Goal: Book appointment/travel/reservation

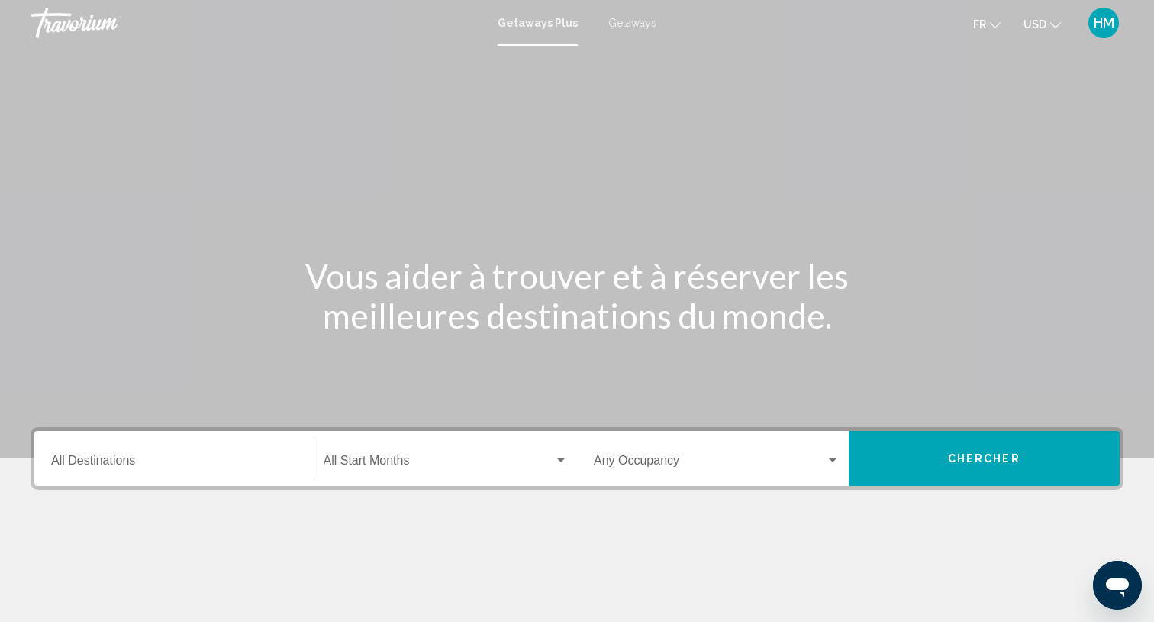
click at [637, 26] on span "Getaways" at bounding box center [633, 23] width 48 height 12
click at [222, 457] on input "Destination All Destinations" at bounding box center [174, 464] width 246 height 14
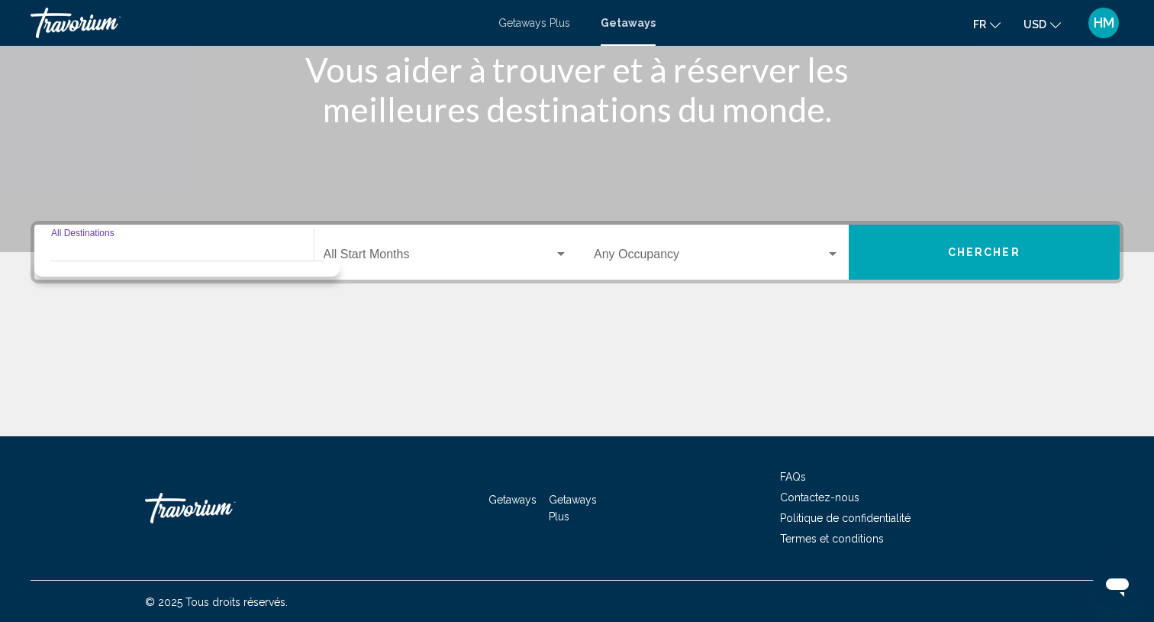
scroll to position [207, 0]
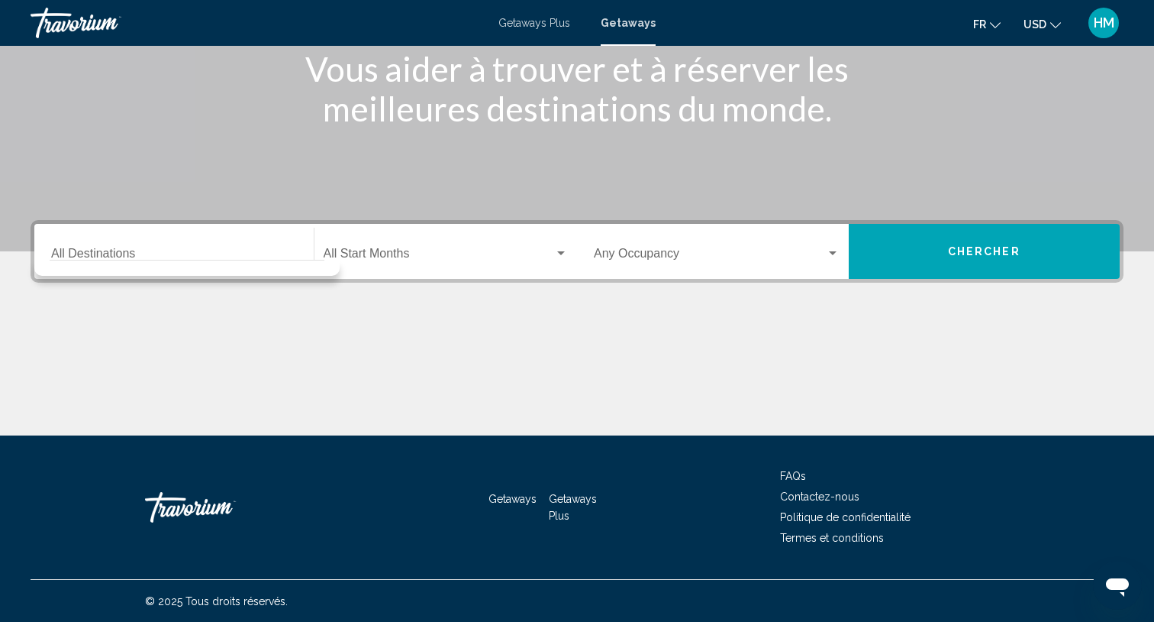
click at [104, 239] on div "Destination All Destinations" at bounding box center [174, 252] width 246 height 48
click at [104, 245] on div "Destination All Destinations" at bounding box center [174, 252] width 246 height 48
click at [127, 250] on input "Destination All Destinations" at bounding box center [174, 257] width 246 height 14
click at [133, 250] on input "Destination All Destinations" at bounding box center [174, 257] width 246 height 14
click at [538, 19] on span "Getaways Plus" at bounding box center [535, 23] width 72 height 12
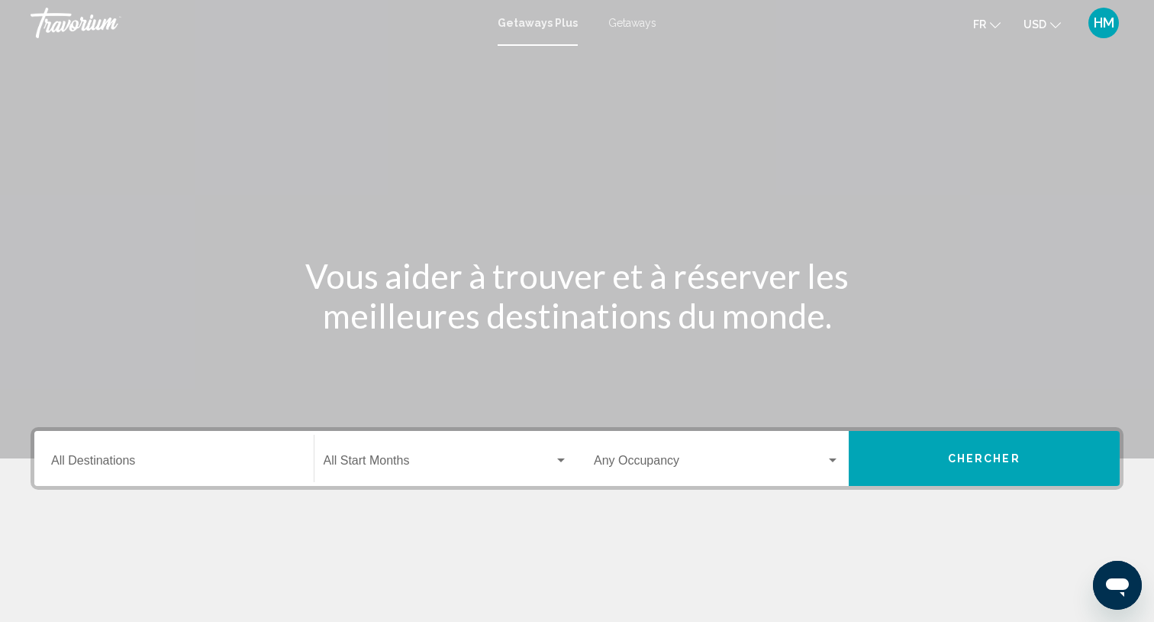
click at [621, 31] on div "Getaways Plus Getaways fr English Español Français Italiano Português русский U…" at bounding box center [577, 23] width 1154 height 32
click at [628, 23] on span "Getaways" at bounding box center [633, 23] width 48 height 12
click at [216, 463] on input "Destination All Destinations" at bounding box center [174, 464] width 246 height 14
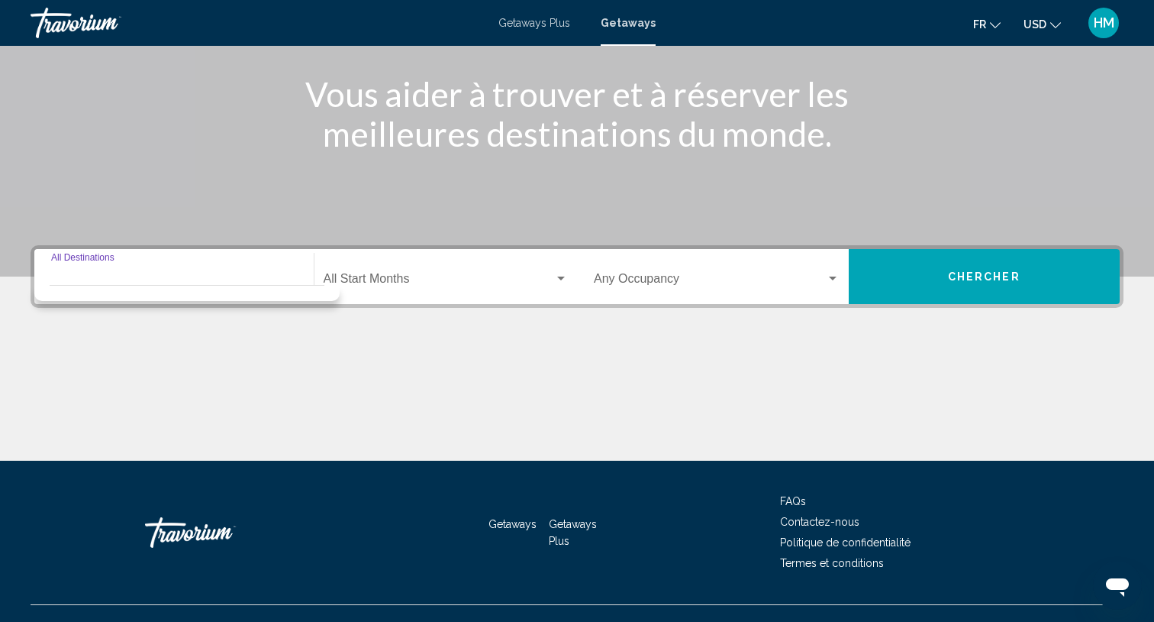
scroll to position [207, 0]
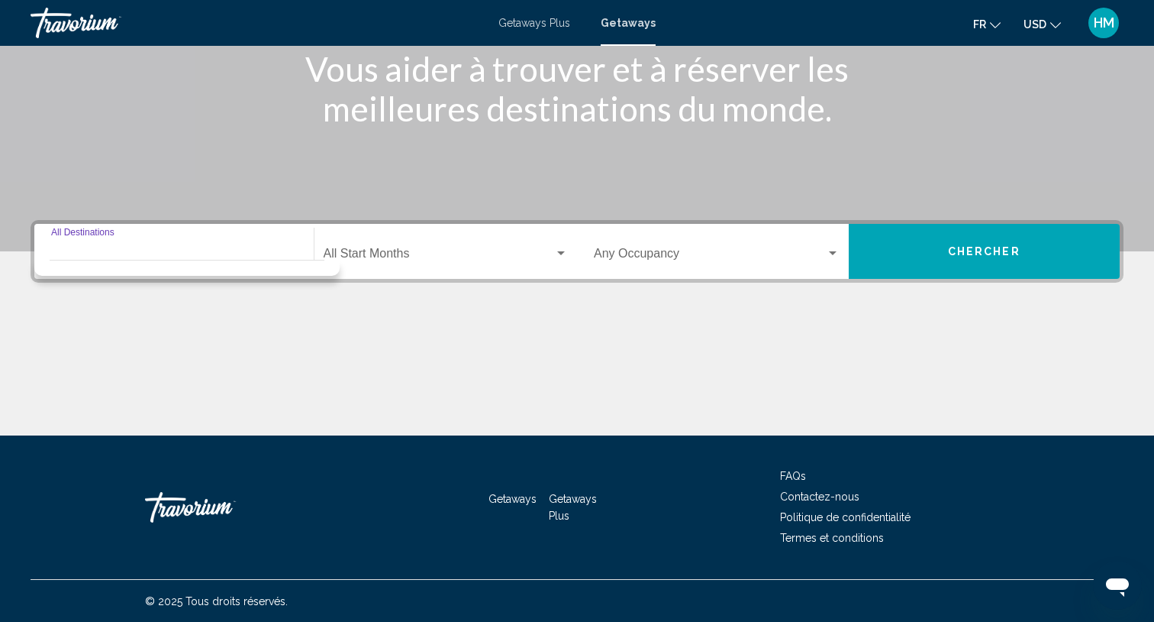
click at [157, 255] on input "Destination All Destinations" at bounding box center [174, 257] width 246 height 14
click at [559, 24] on span "Getaways Plus" at bounding box center [535, 23] width 72 height 12
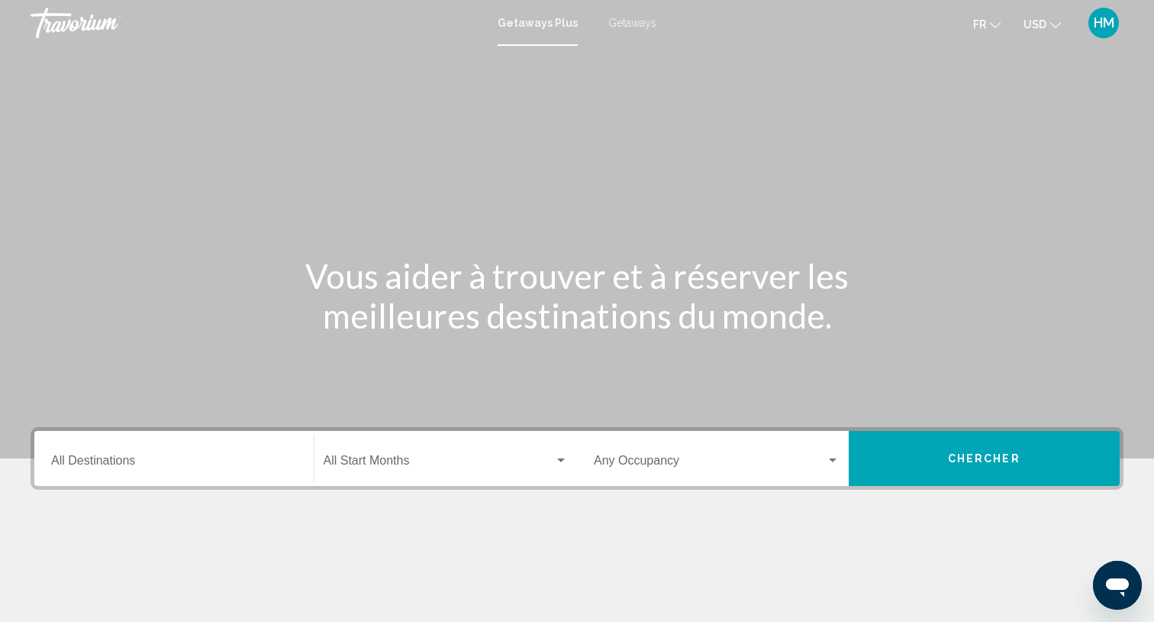
click at [135, 460] on input "Destination All Destinations" at bounding box center [174, 464] width 246 height 14
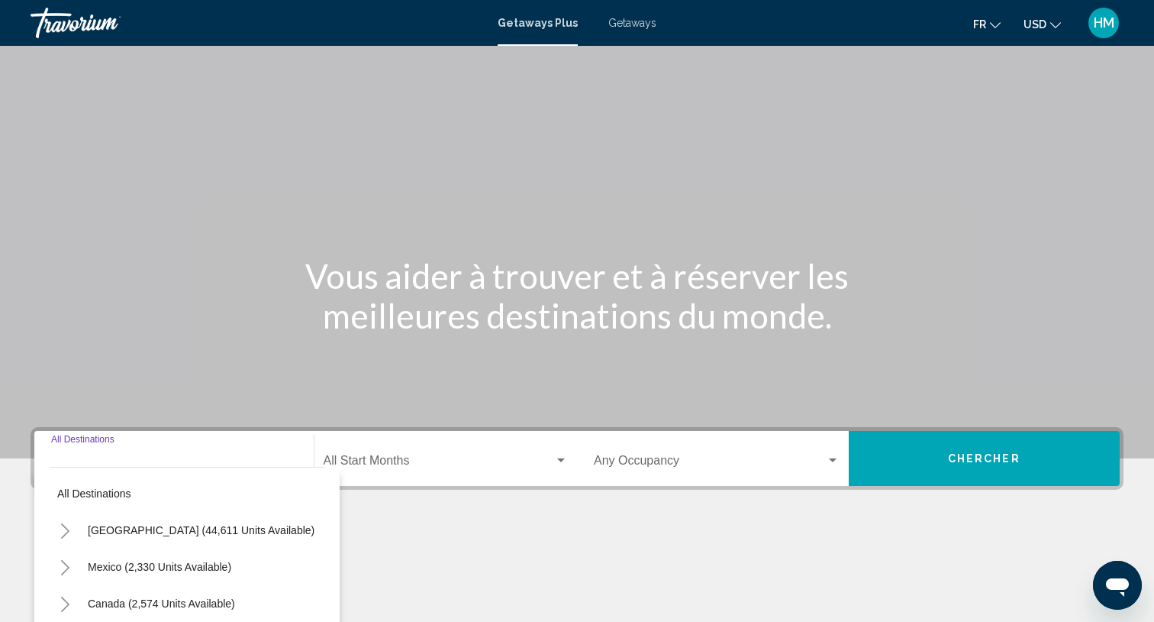
scroll to position [207, 0]
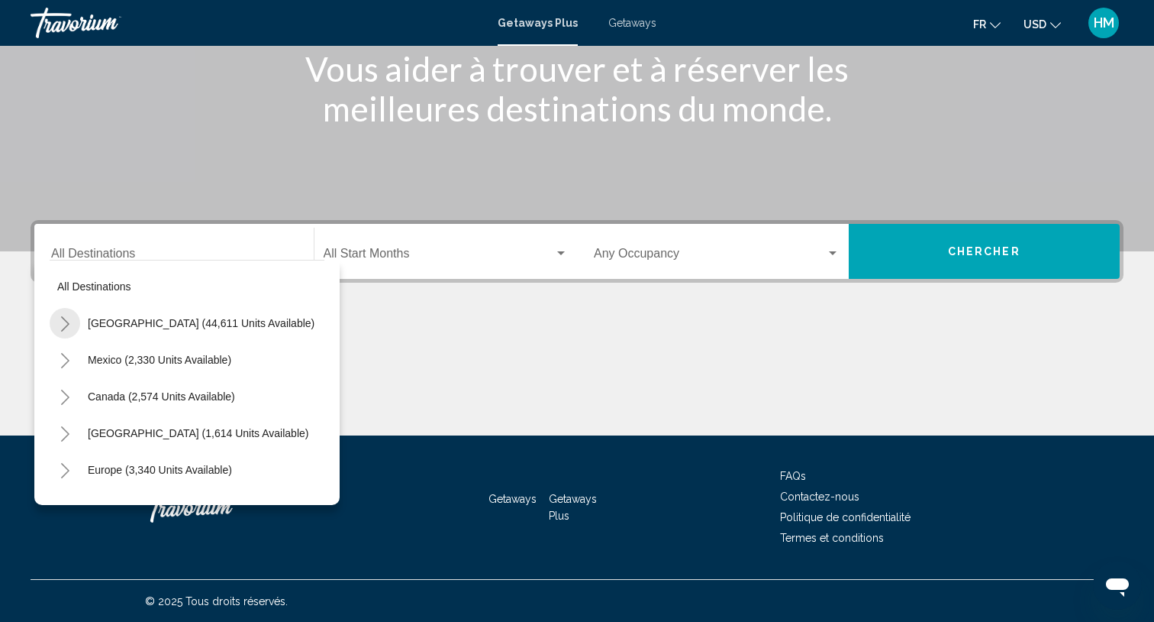
click at [71, 321] on button "Toggle United States (44,611 units available)" at bounding box center [65, 323] width 31 height 31
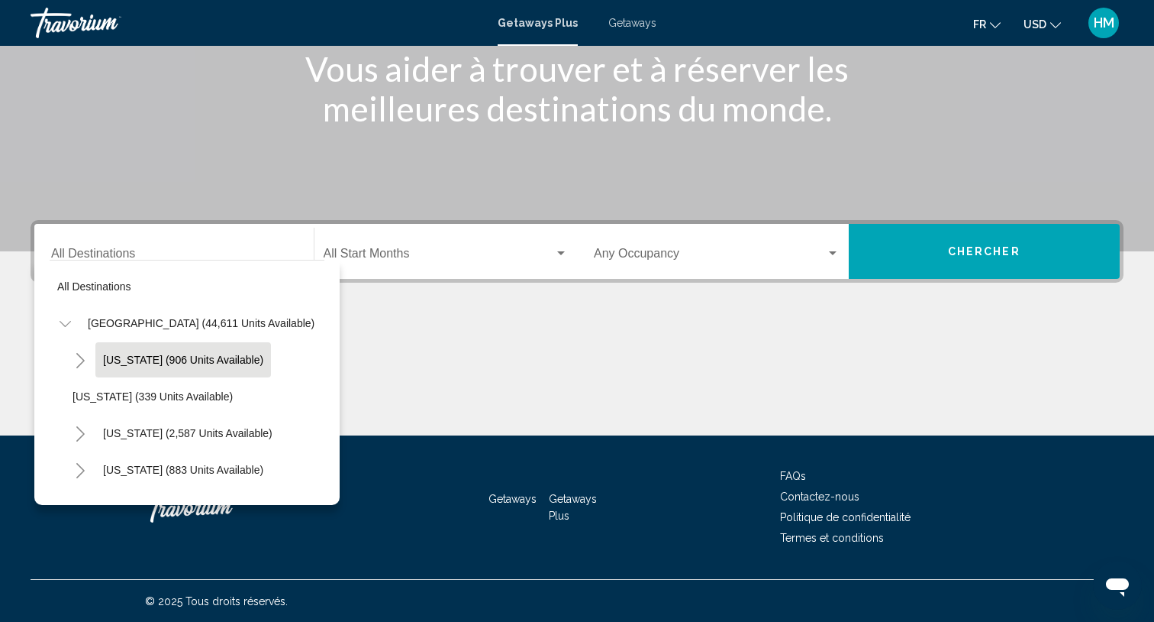
scroll to position [115, 0]
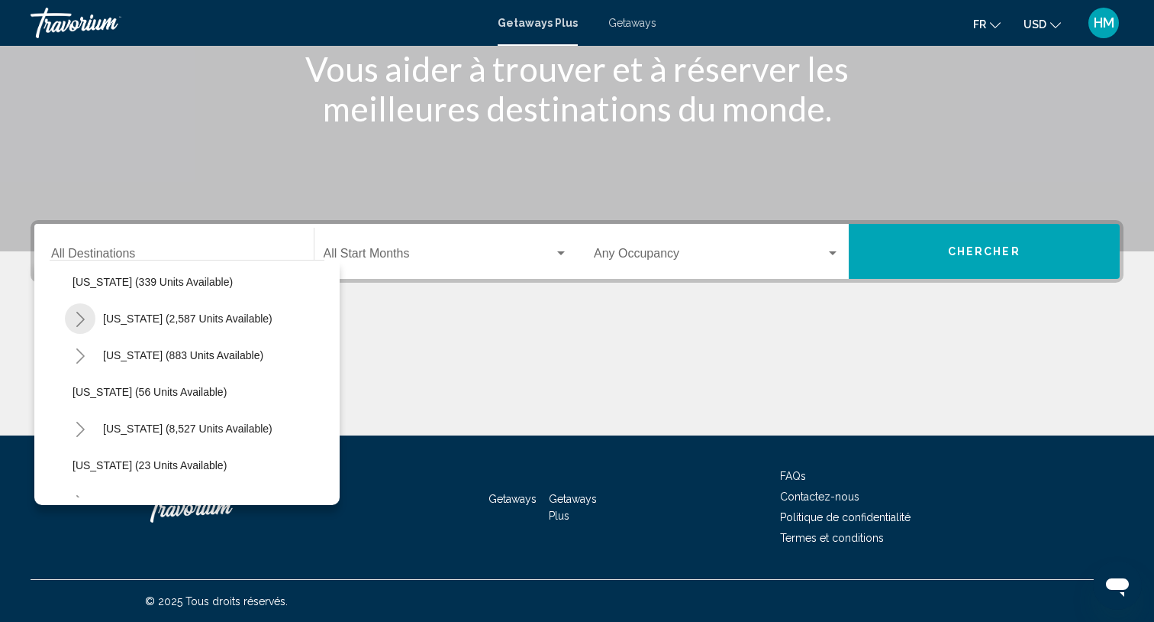
click at [76, 314] on icon "Toggle California (2,587 units available)" at bounding box center [80, 319] width 11 height 15
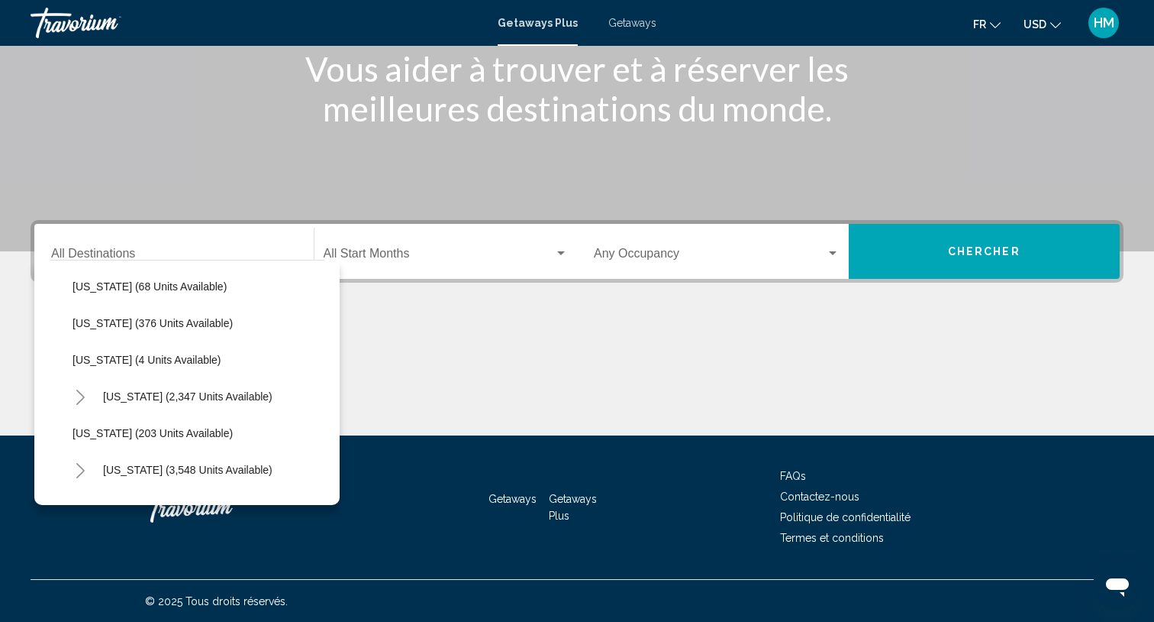
scroll to position [1031, 0]
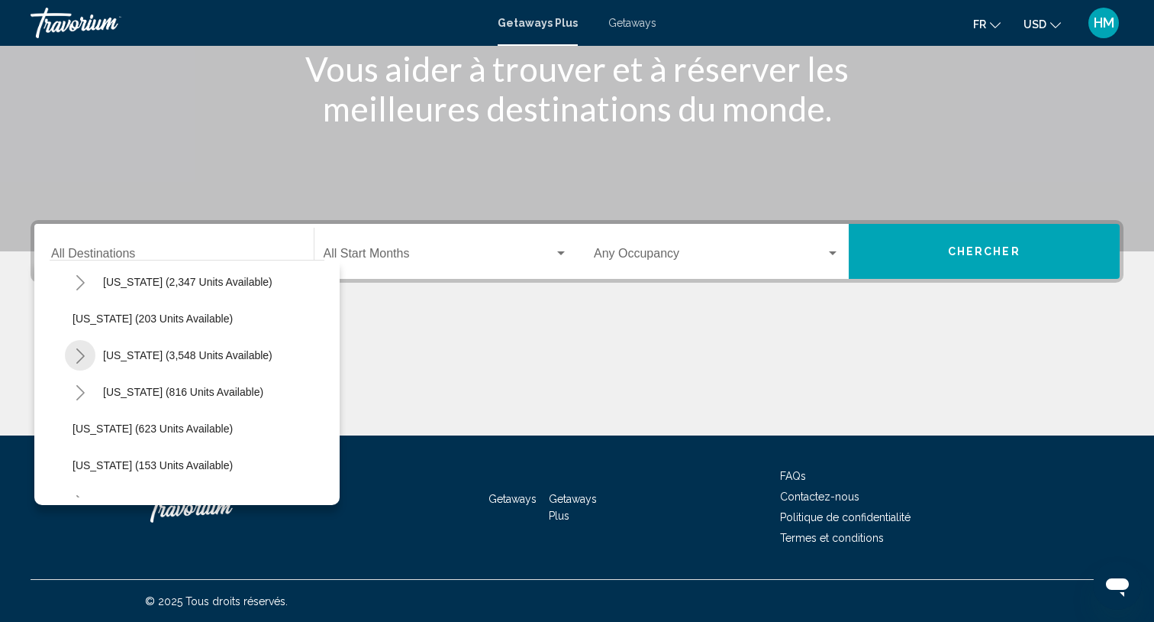
click at [72, 362] on button "Toggle Nevada (3,548 units available)" at bounding box center [80, 355] width 31 height 31
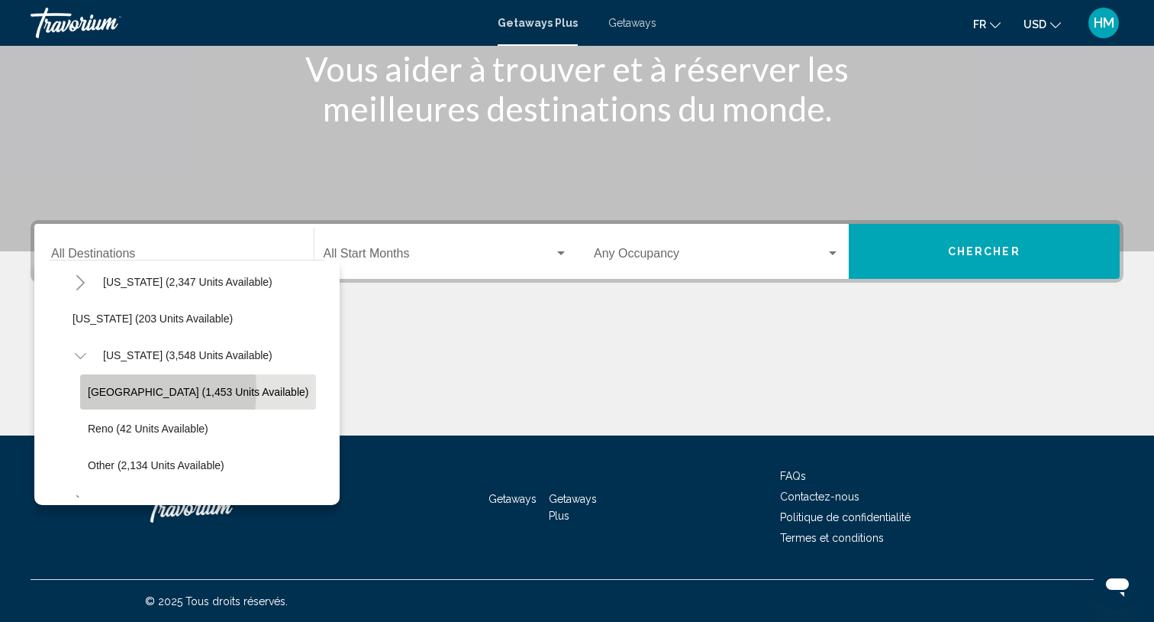
click at [124, 390] on span "Las Vegas (1,453 units available)" at bounding box center [198, 392] width 221 height 12
type input "**********"
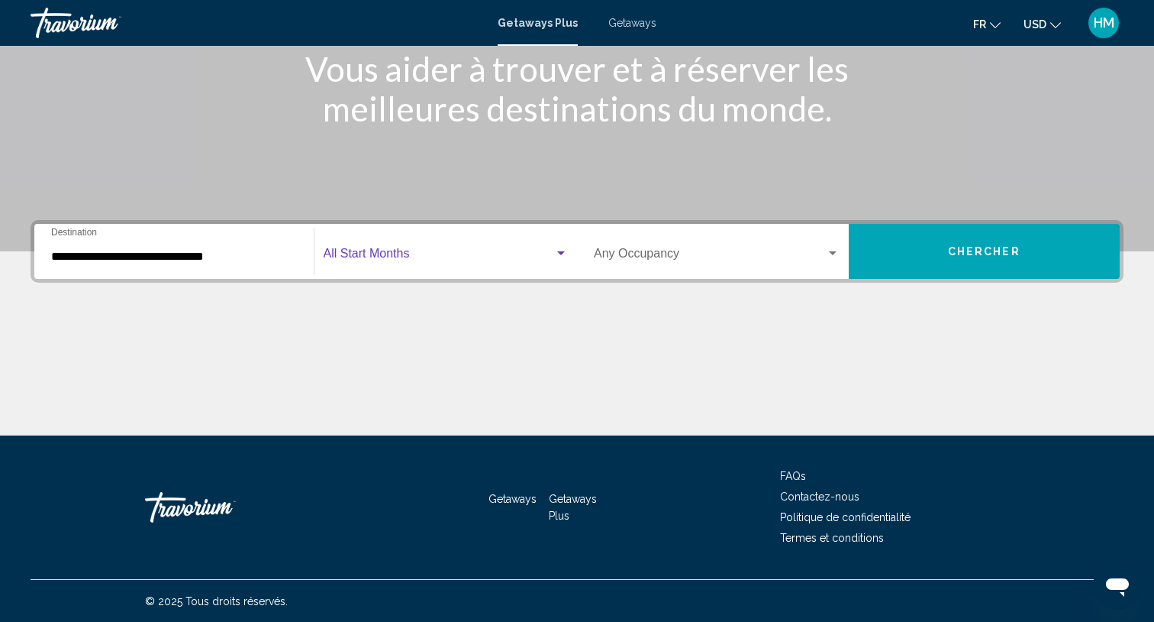
click at [356, 257] on span "Search widget" at bounding box center [439, 257] width 231 height 14
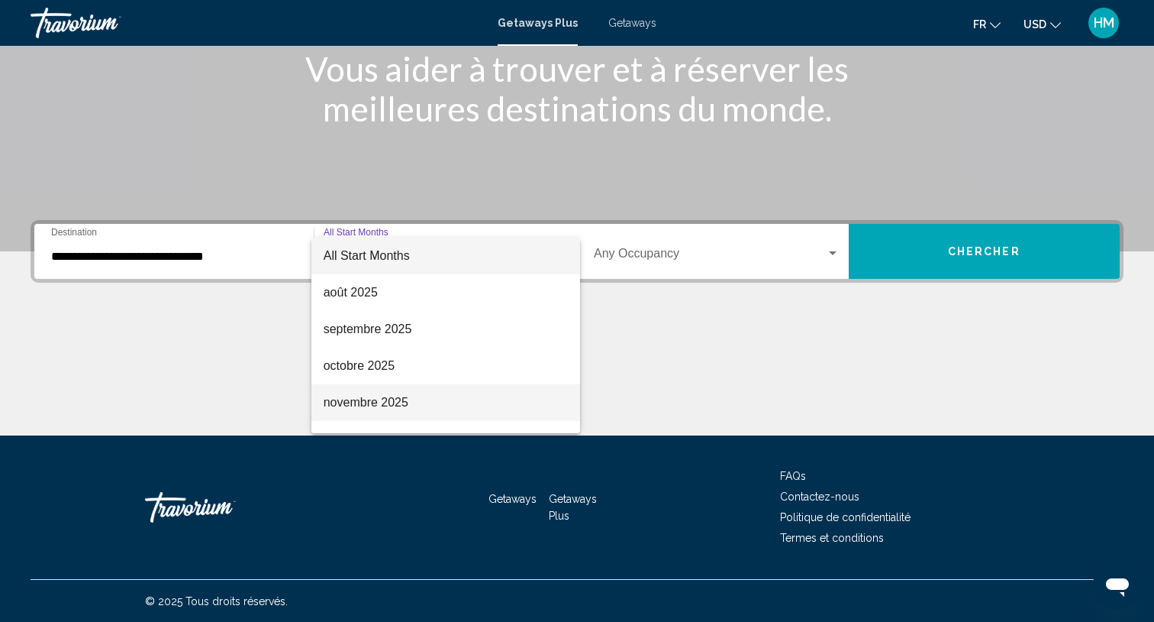
click at [385, 396] on span "novembre 2025" at bounding box center [446, 402] width 244 height 37
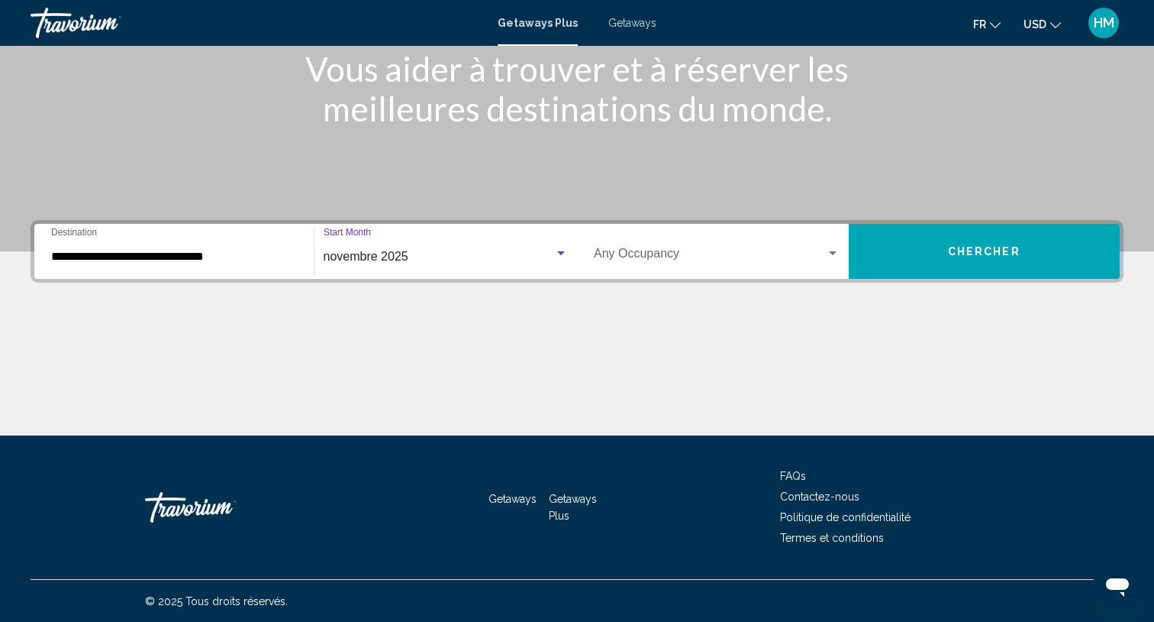
click at [633, 247] on div "Occupancy Any Occupancy" at bounding box center [717, 252] width 246 height 48
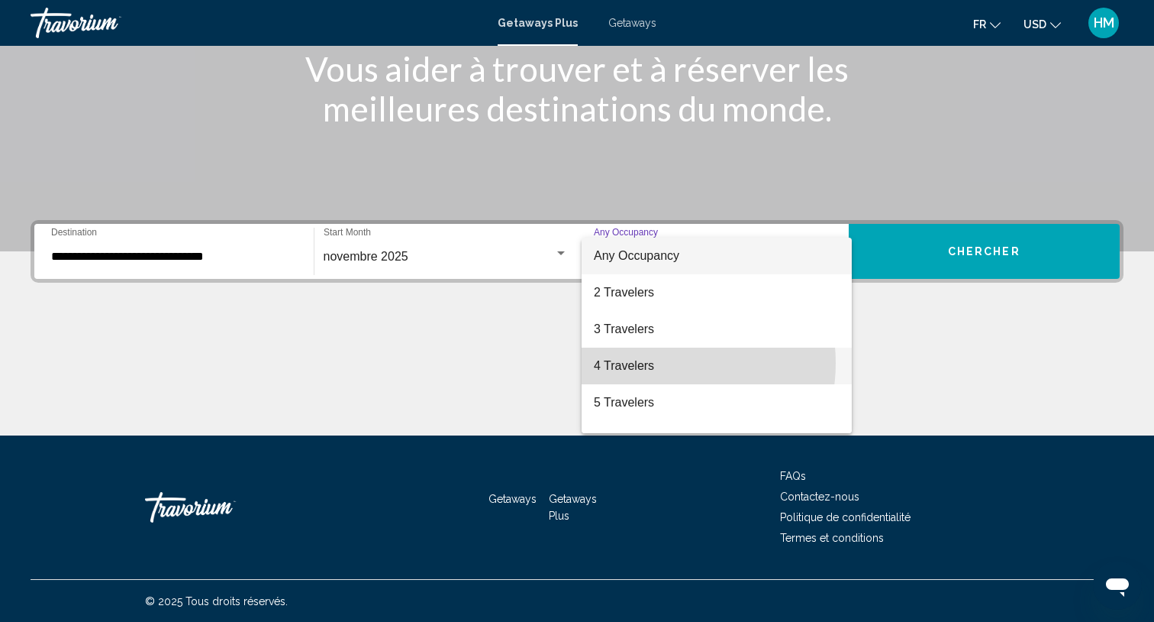
click at [655, 363] on span "4 Travelers" at bounding box center [717, 365] width 246 height 37
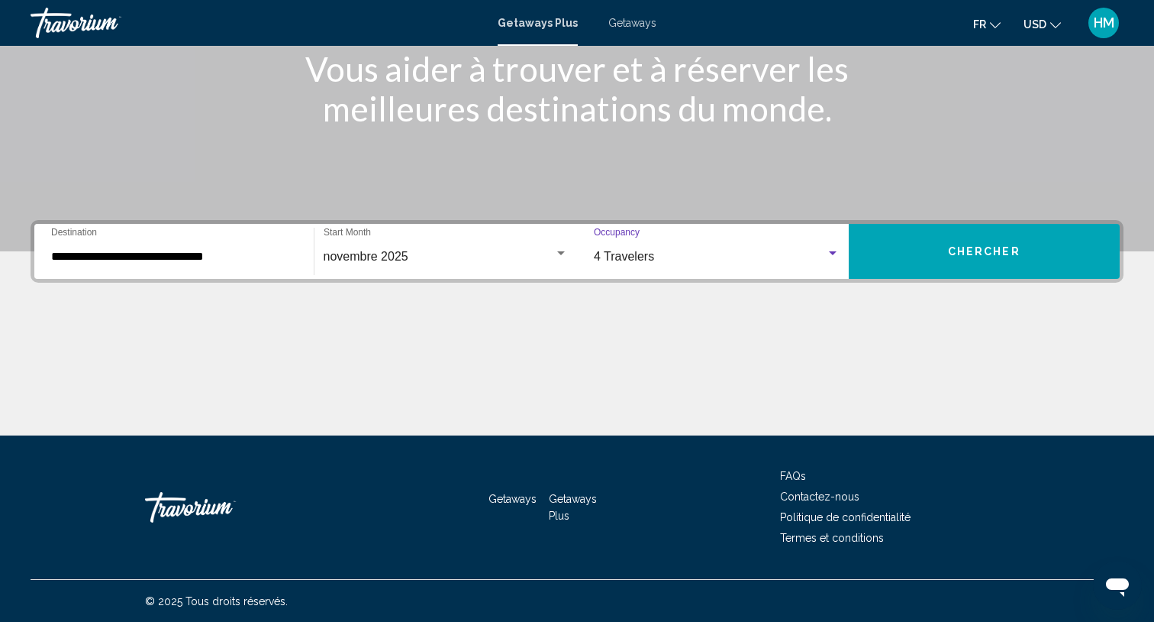
click at [965, 246] on span "Chercher" at bounding box center [984, 252] width 73 height 12
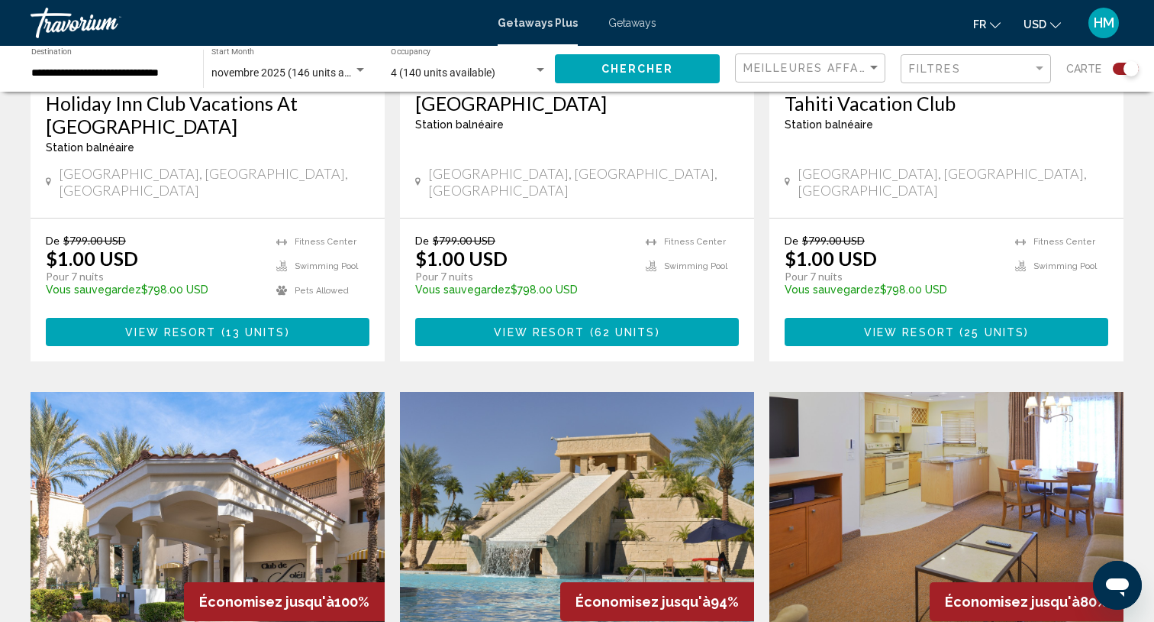
scroll to position [687, 0]
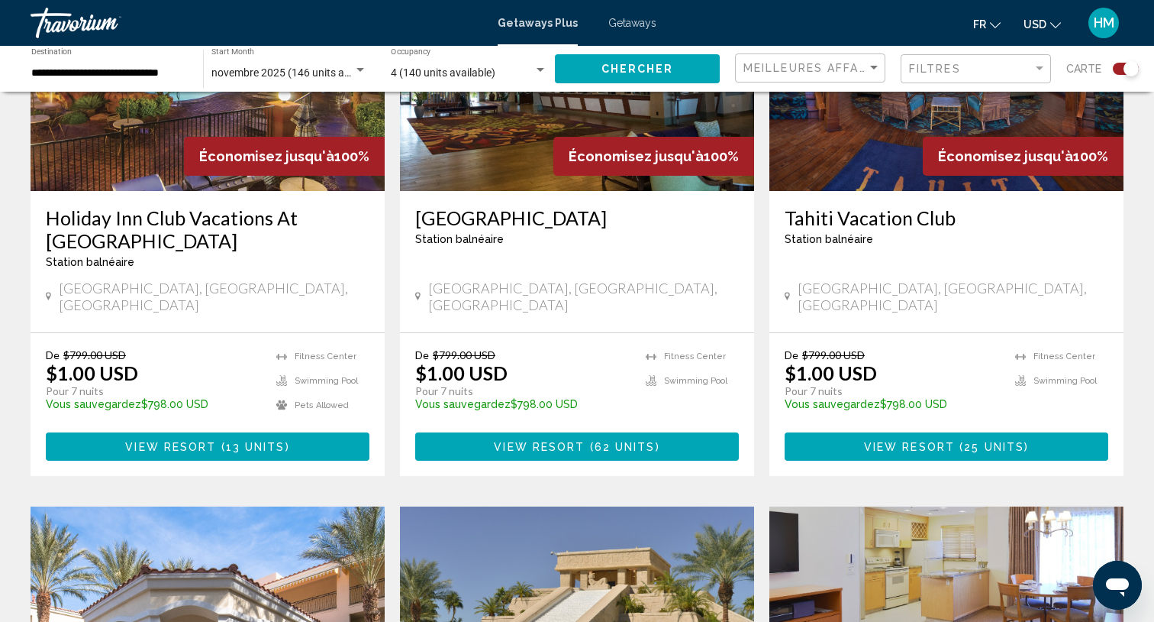
click at [496, 220] on h3 "Tahiti Village" at bounding box center [577, 217] width 324 height 23
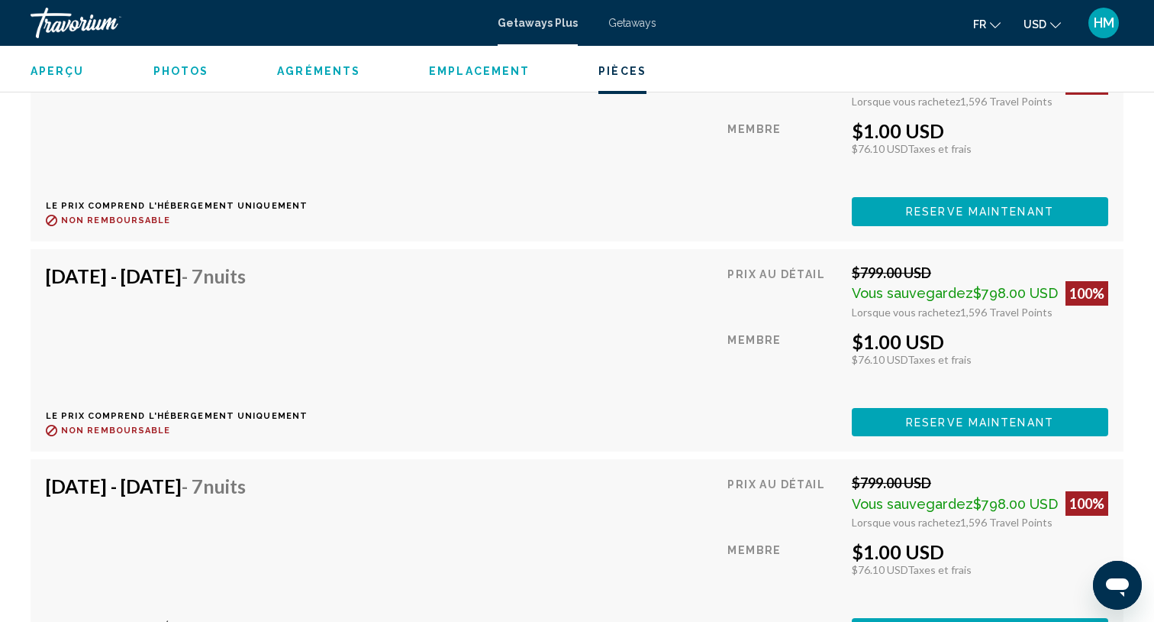
scroll to position [7673, 0]
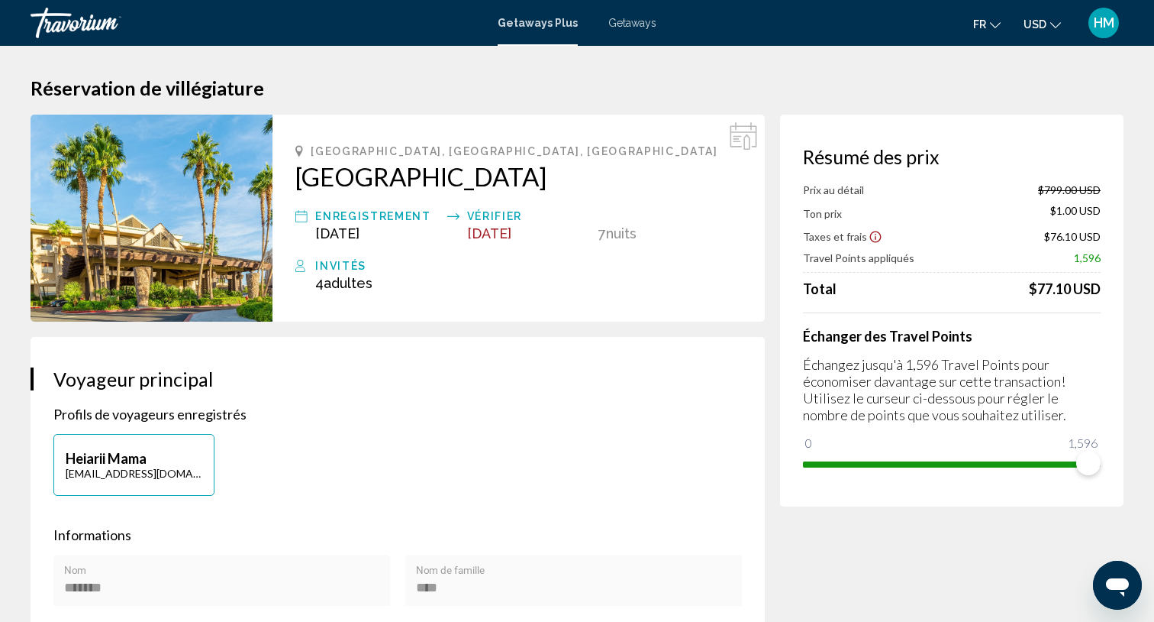
click at [548, 17] on span "Getaways Plus" at bounding box center [538, 23] width 80 height 12
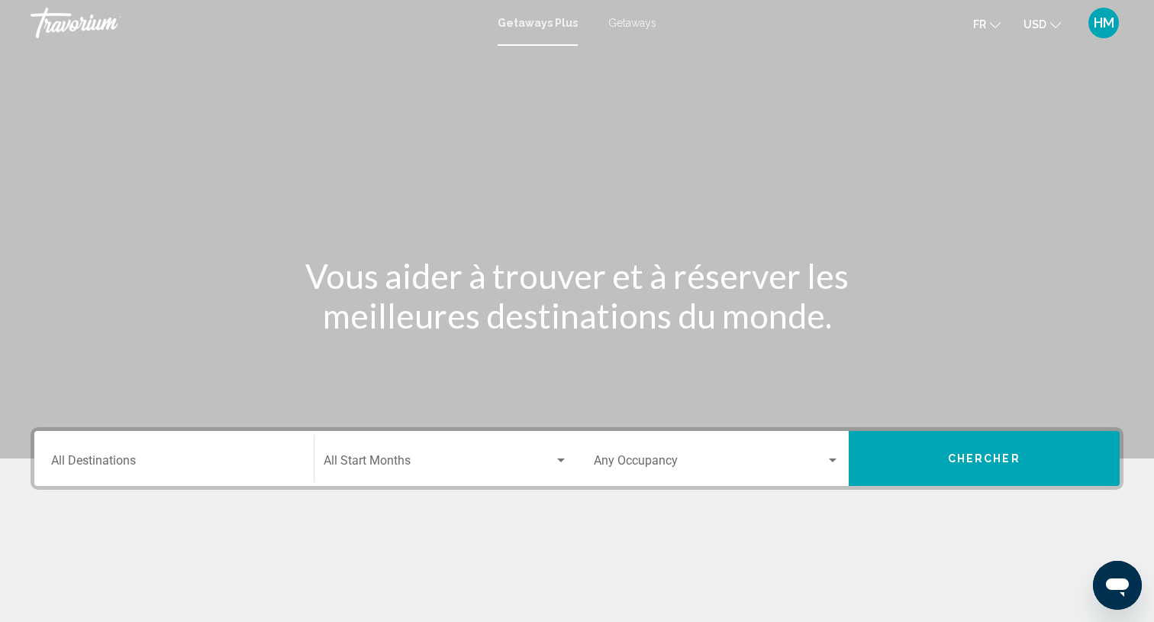
click at [137, 457] on input "Destination All Destinations" at bounding box center [174, 464] width 246 height 14
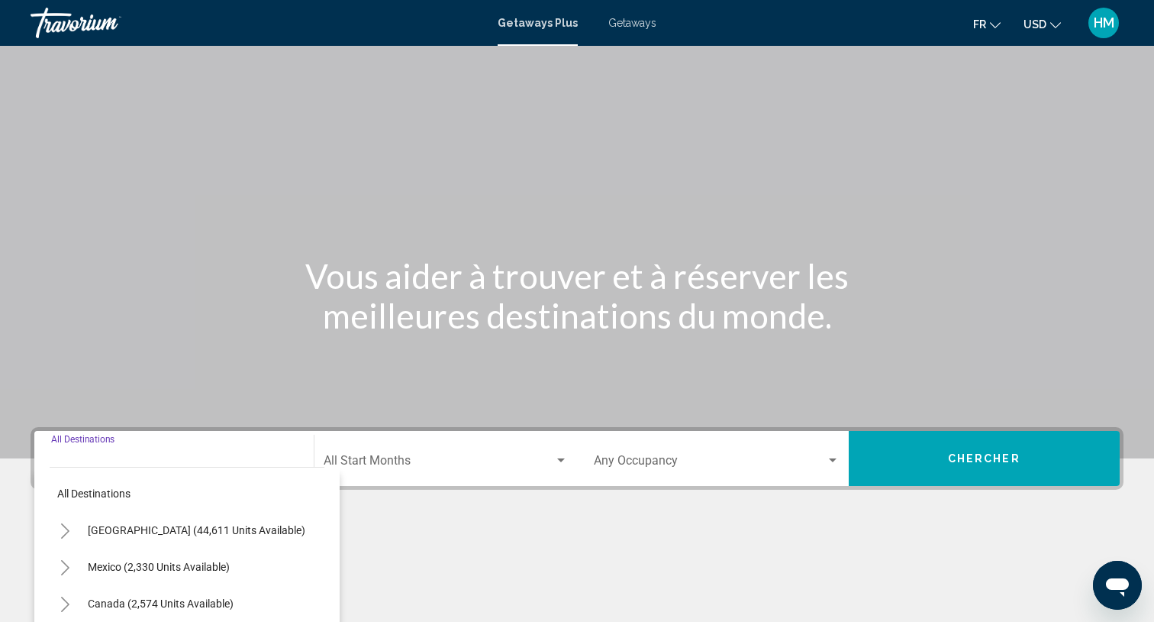
scroll to position [207, 0]
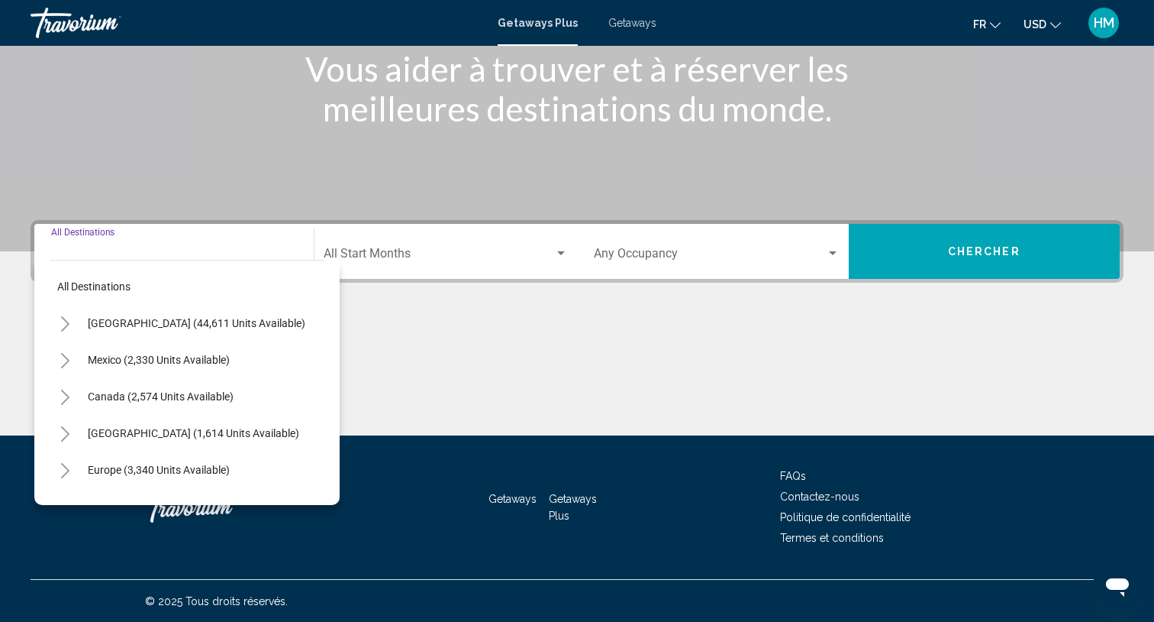
click at [63, 317] on icon "Toggle United States (44,611 units available)" at bounding box center [65, 323] width 8 height 15
click at [617, 26] on span "Getaways" at bounding box center [633, 23] width 48 height 12
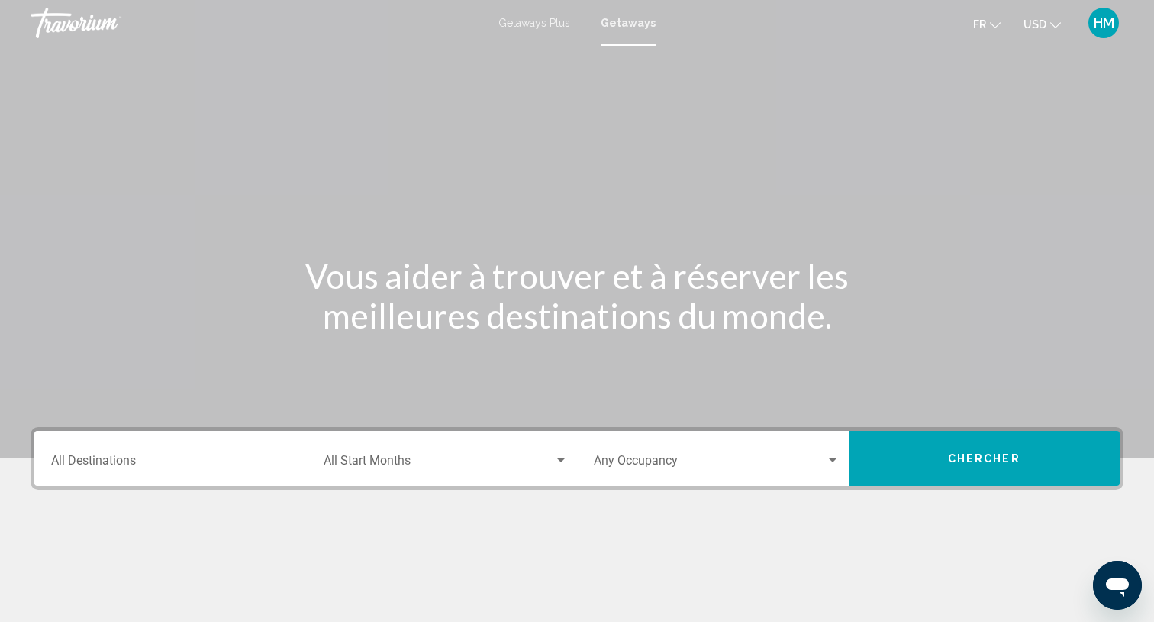
click at [175, 457] on input "Destination All Destinations" at bounding box center [174, 464] width 246 height 14
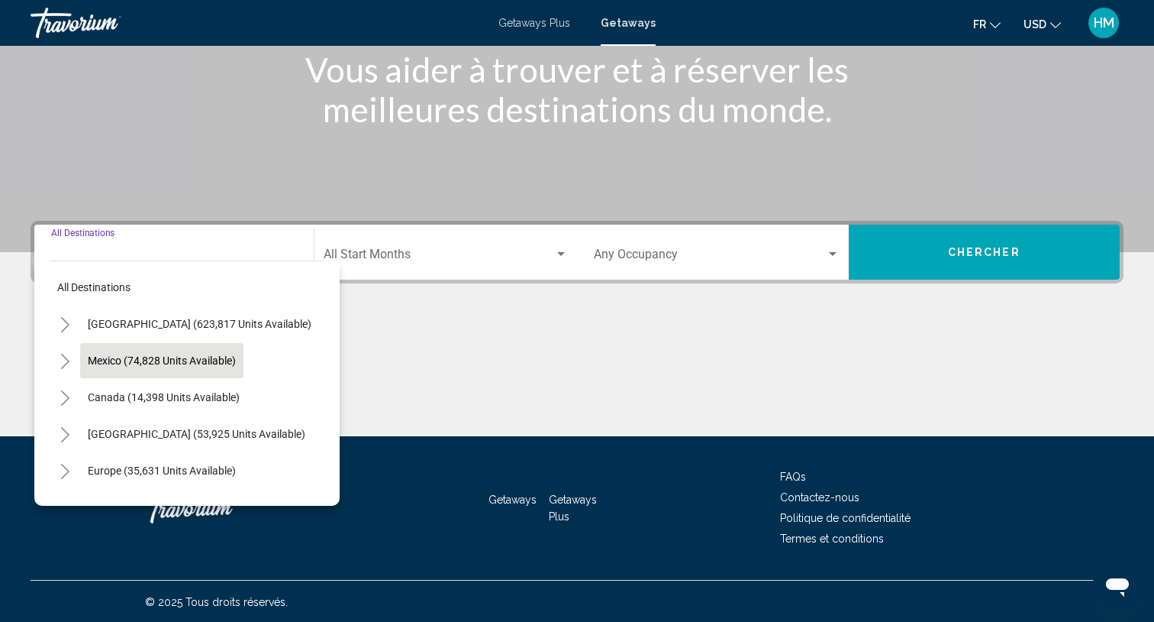
scroll to position [207, 0]
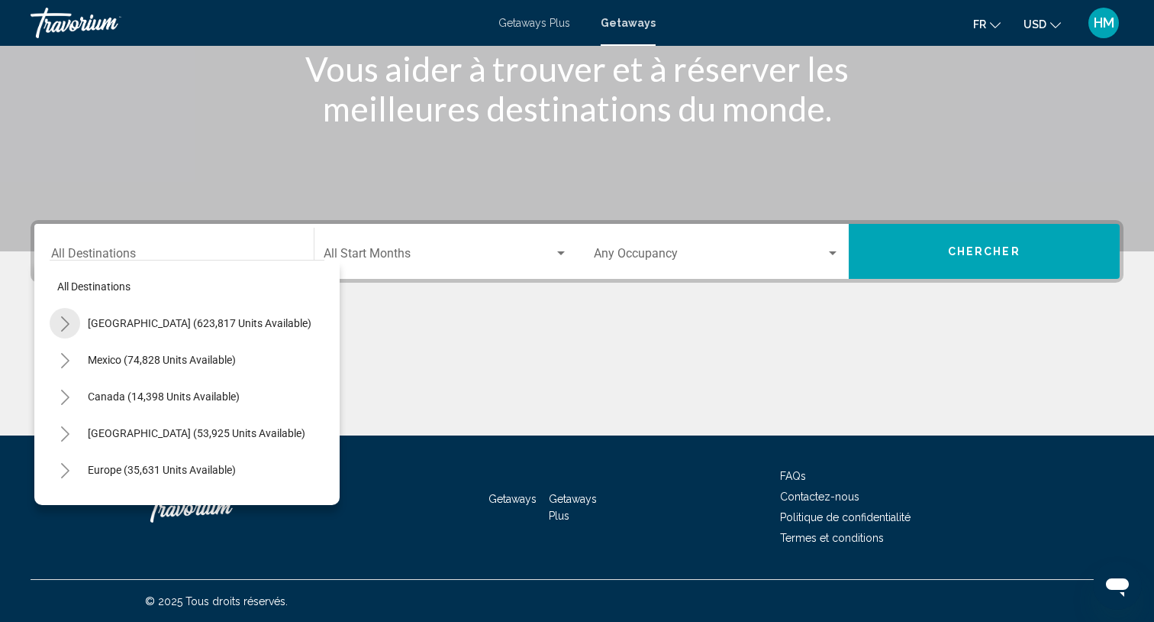
click at [65, 312] on button "Toggle United States (623,817 units available)" at bounding box center [65, 323] width 31 height 31
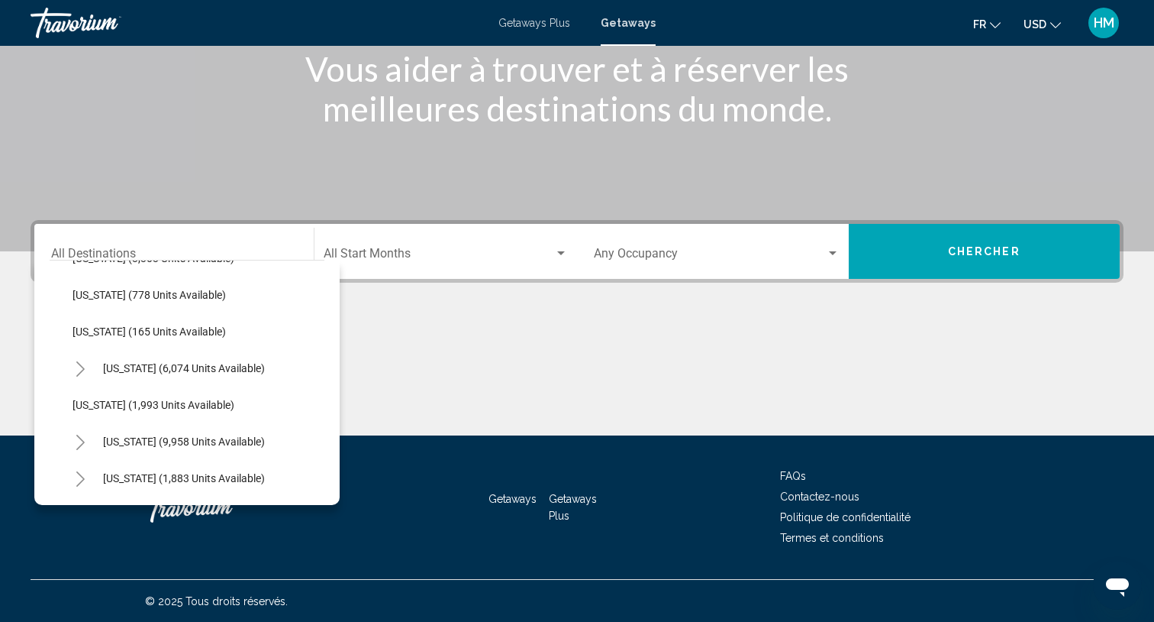
scroll to position [802, 0]
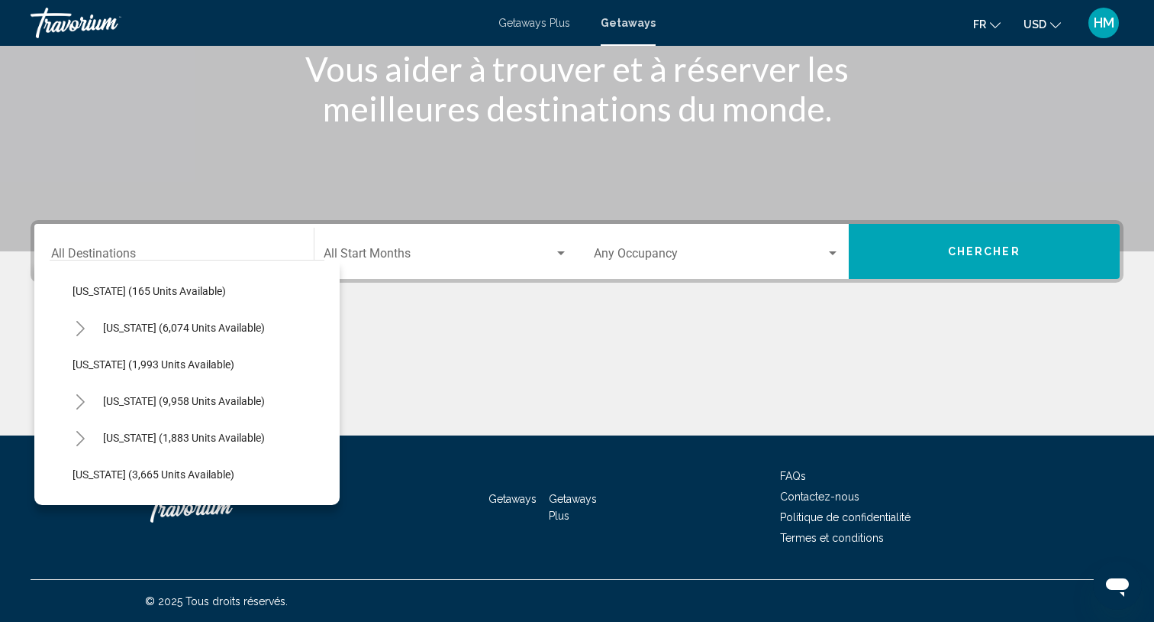
click at [79, 394] on icon "Toggle Nevada (9,958 units available)" at bounding box center [80, 401] width 11 height 15
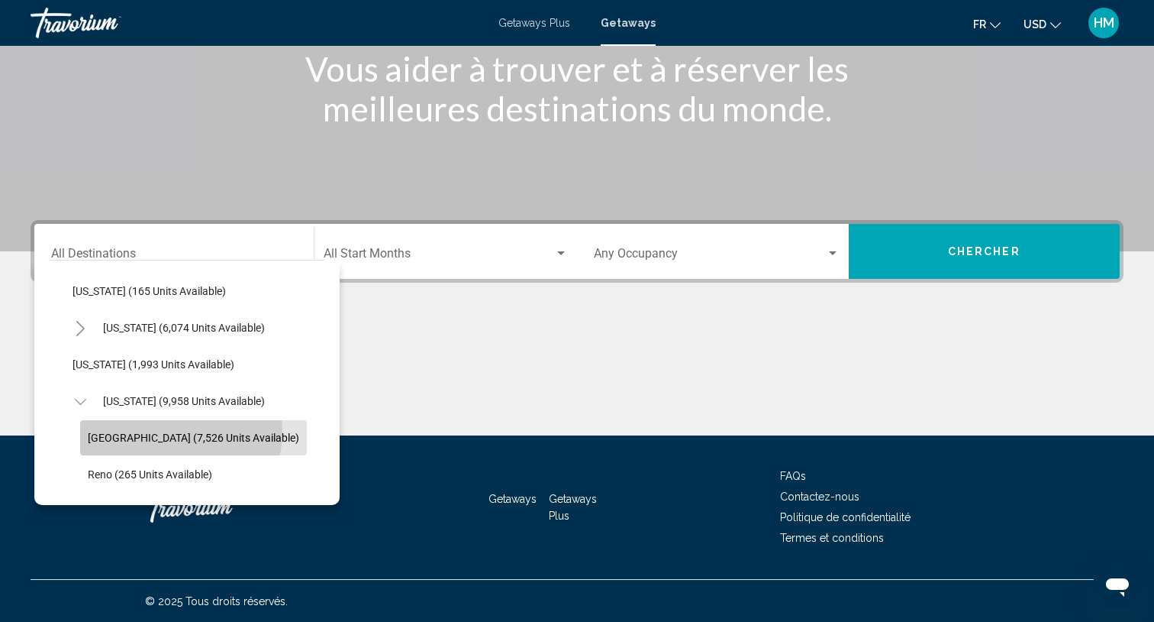
click at [181, 431] on span "Las Vegas (7,526 units available)" at bounding box center [193, 437] width 211 height 12
type input "**********"
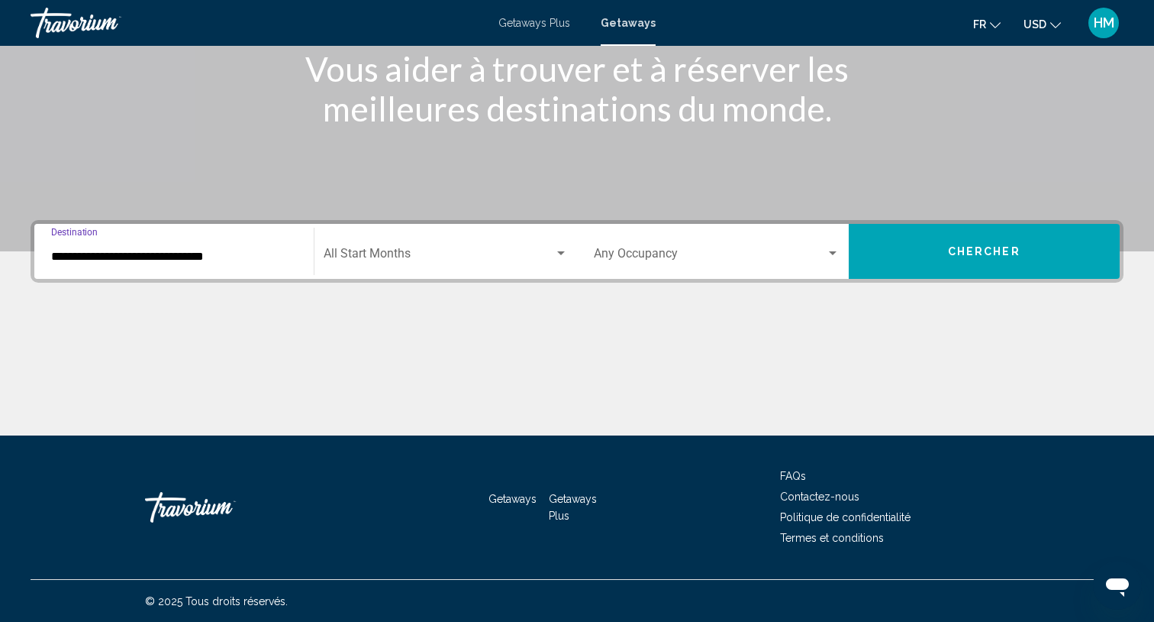
click at [396, 243] on div "Start Month All Start Months" at bounding box center [446, 252] width 245 height 48
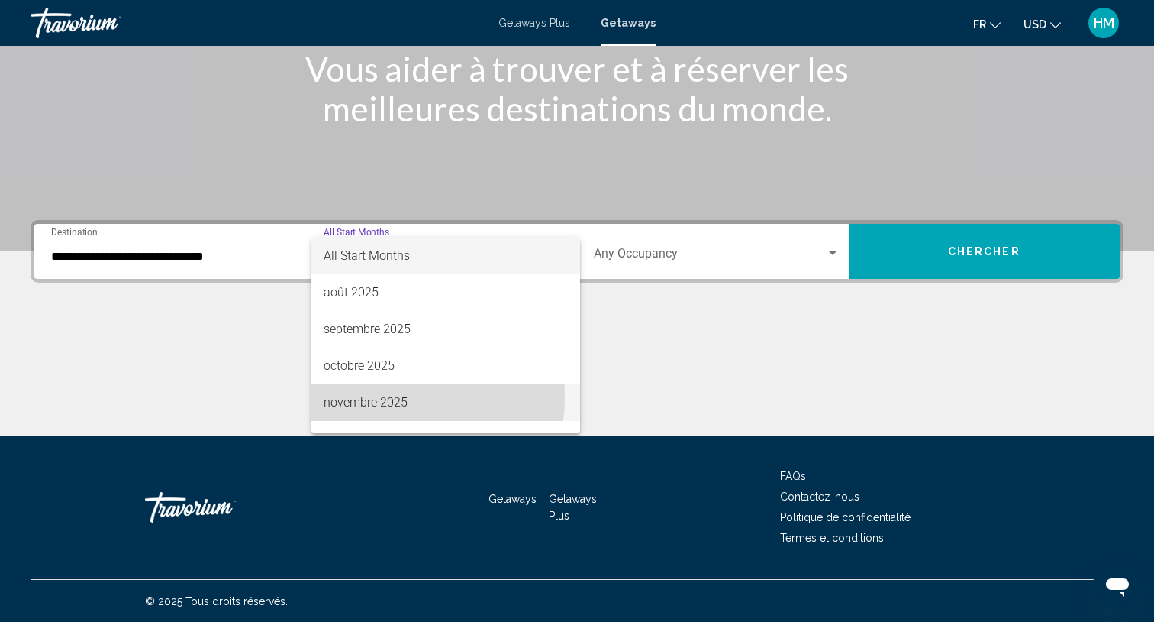
click at [386, 397] on span "novembre 2025" at bounding box center [446, 402] width 244 height 37
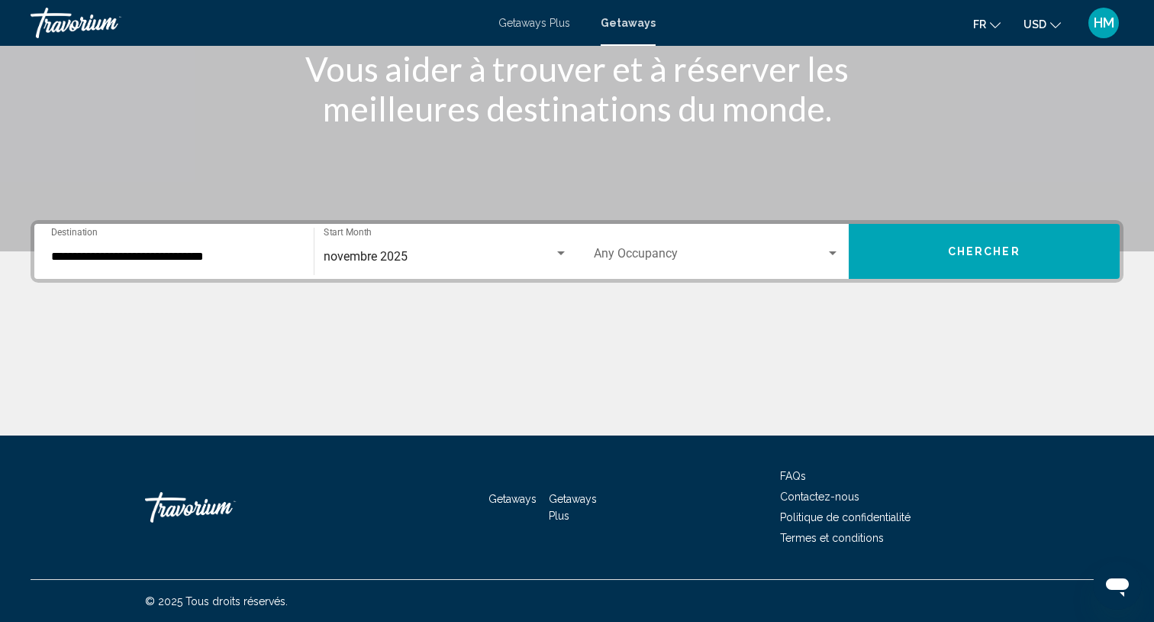
click at [644, 234] on div "Occupancy Any Occupancy" at bounding box center [717, 252] width 246 height 48
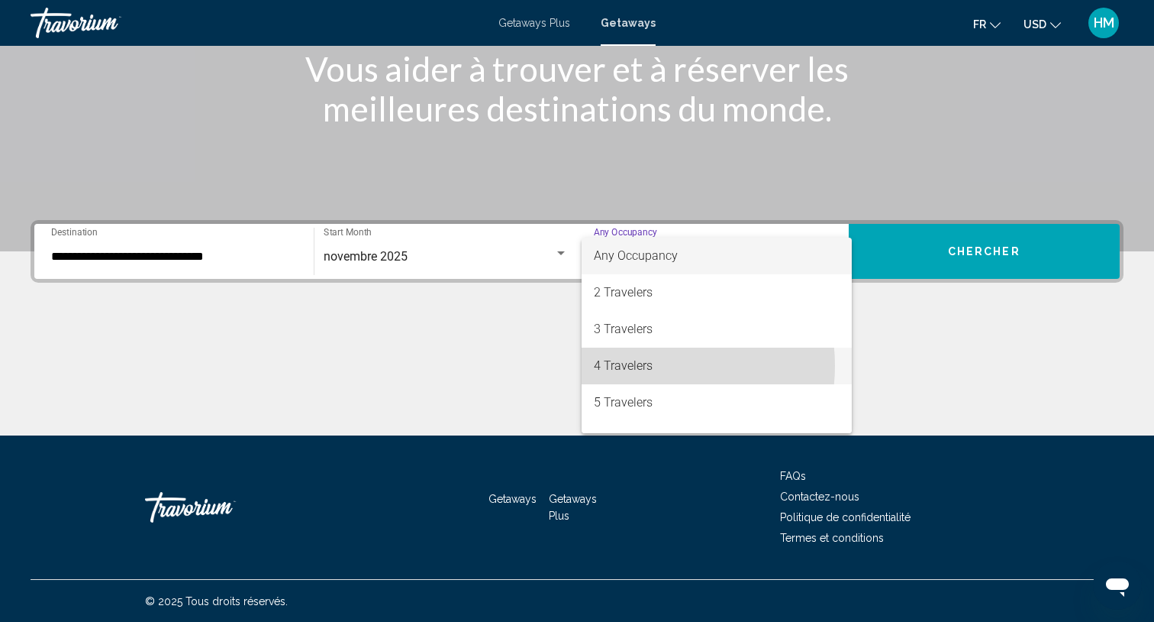
click at [648, 365] on span "4 Travelers" at bounding box center [717, 365] width 246 height 37
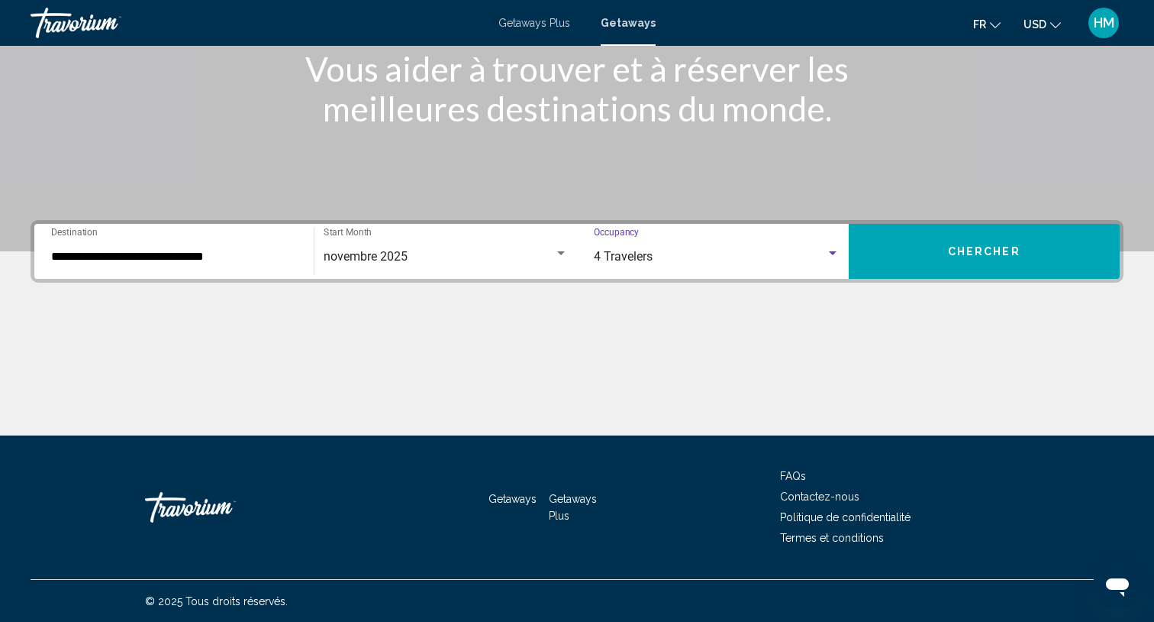
click at [961, 241] on button "Chercher" at bounding box center [985, 251] width 272 height 55
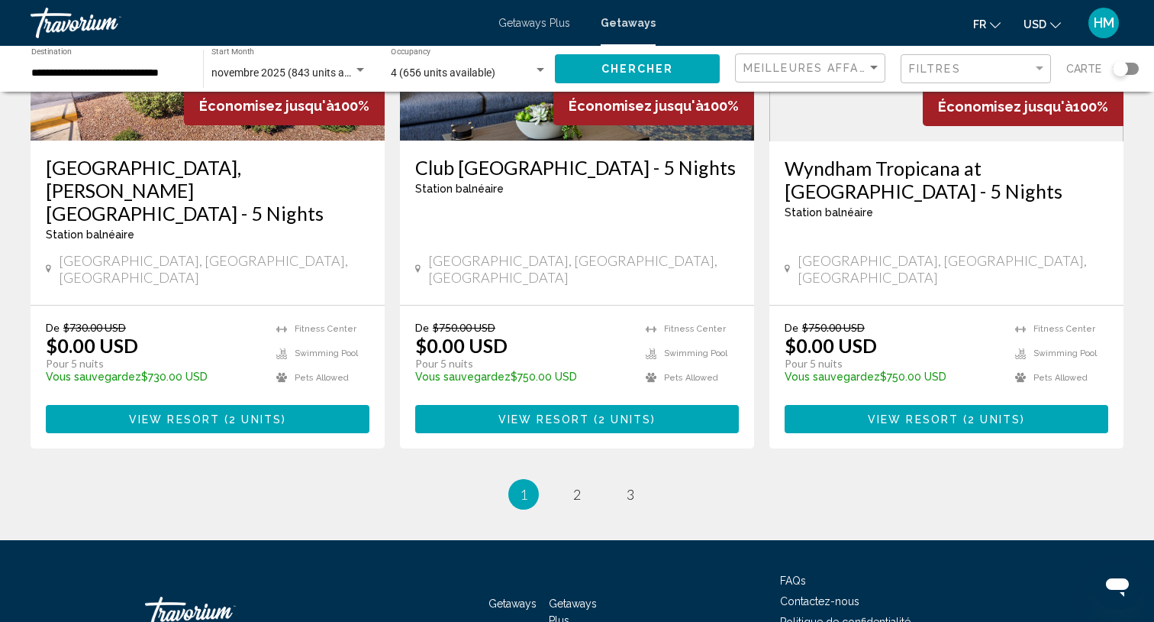
scroll to position [1947, 0]
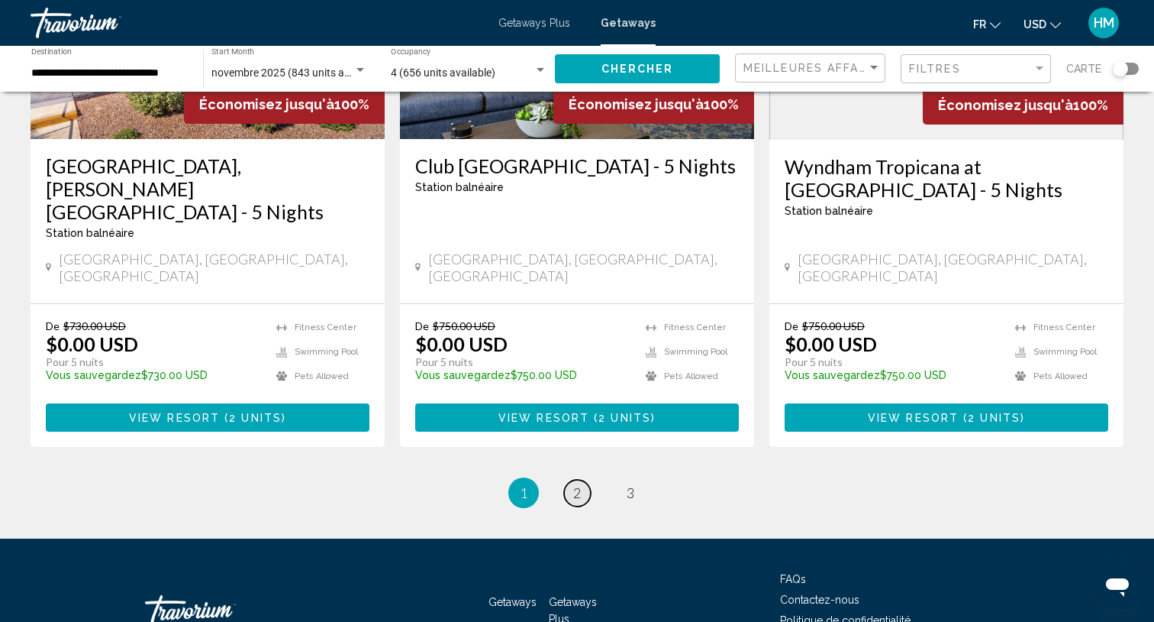
click at [575, 484] on span "2" at bounding box center [577, 492] width 8 height 17
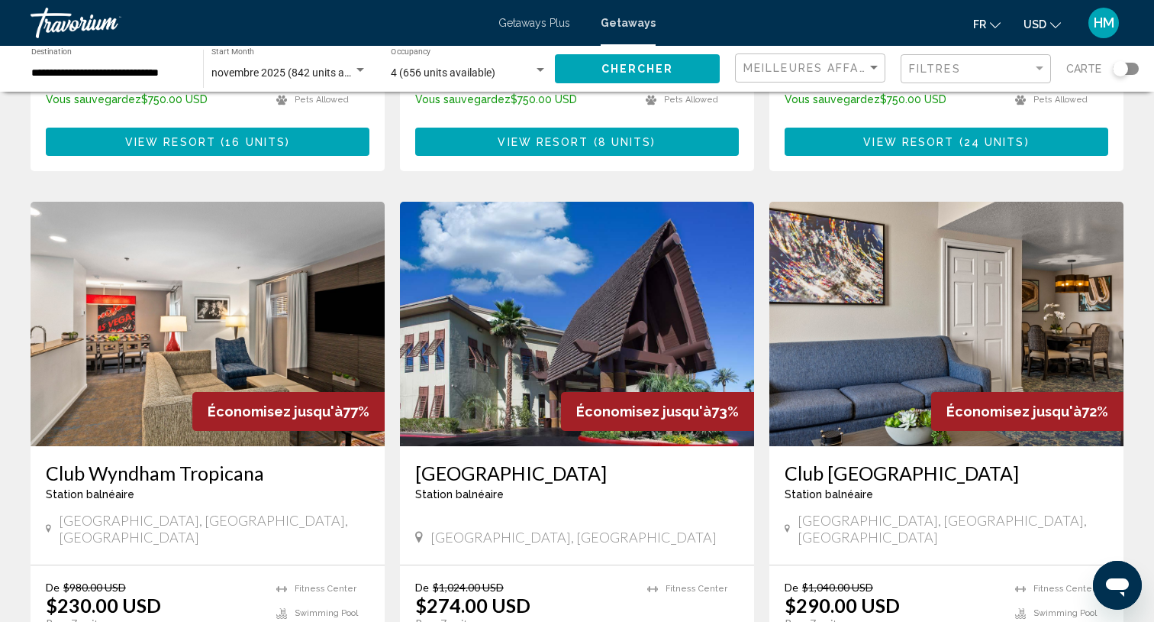
scroll to position [1718, 0]
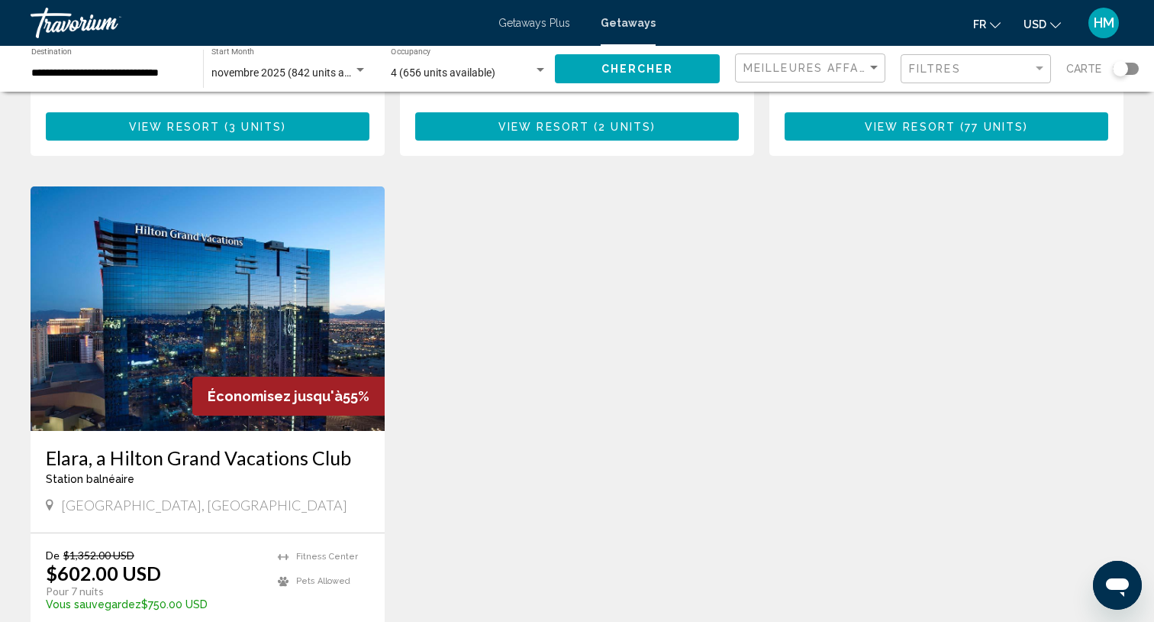
scroll to position [1718, 0]
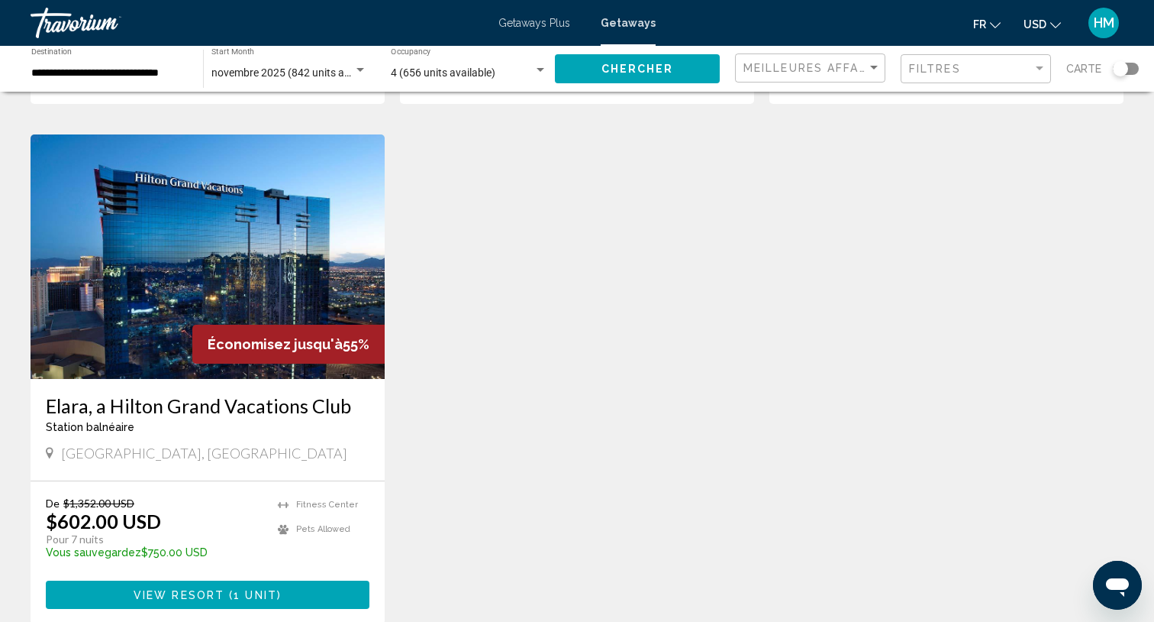
click at [633, 18] on span "Getaways" at bounding box center [628, 23] width 55 height 12
